Goal: Find specific page/section: Find specific page/section

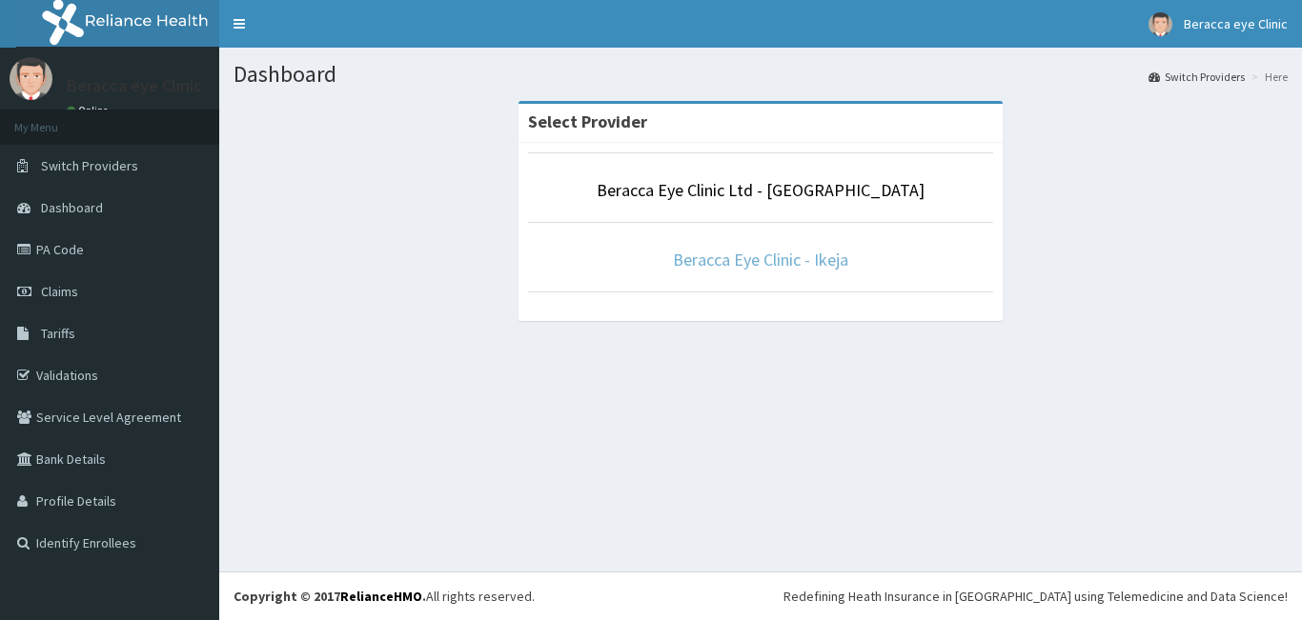
click at [761, 254] on link "Beracca Eye Clinic - Ikeja" at bounding box center [760, 260] width 175 height 22
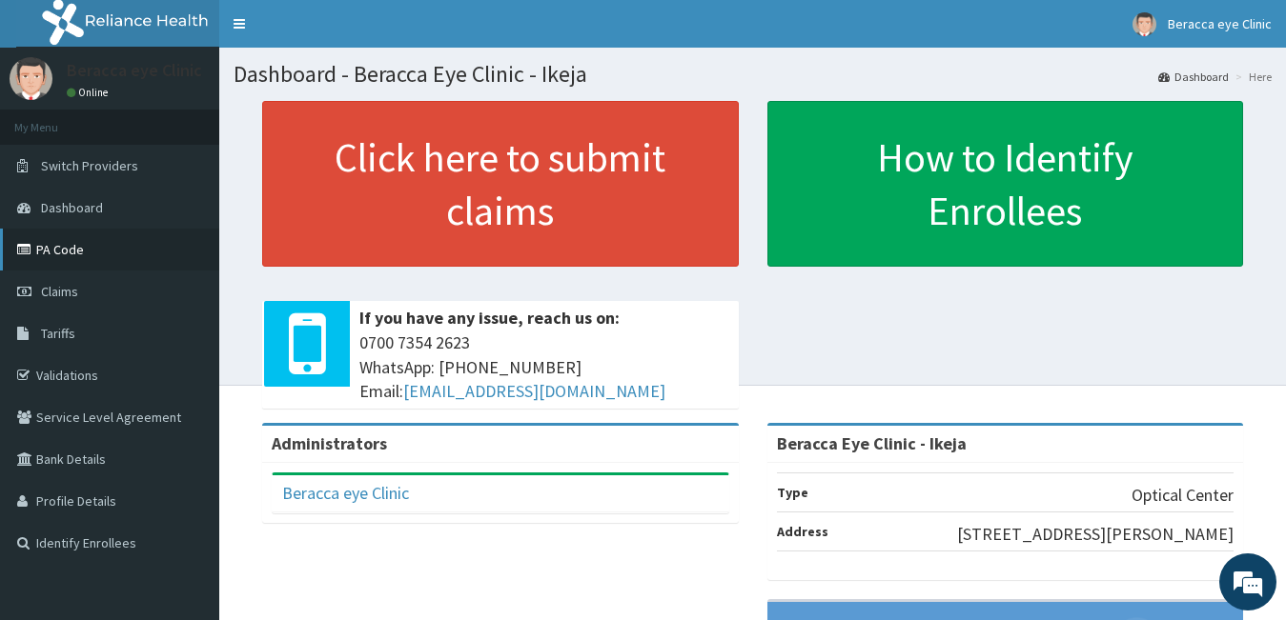
click at [72, 253] on link "PA Code" at bounding box center [109, 250] width 219 height 42
